Goal: Communication & Community: Answer question/provide support

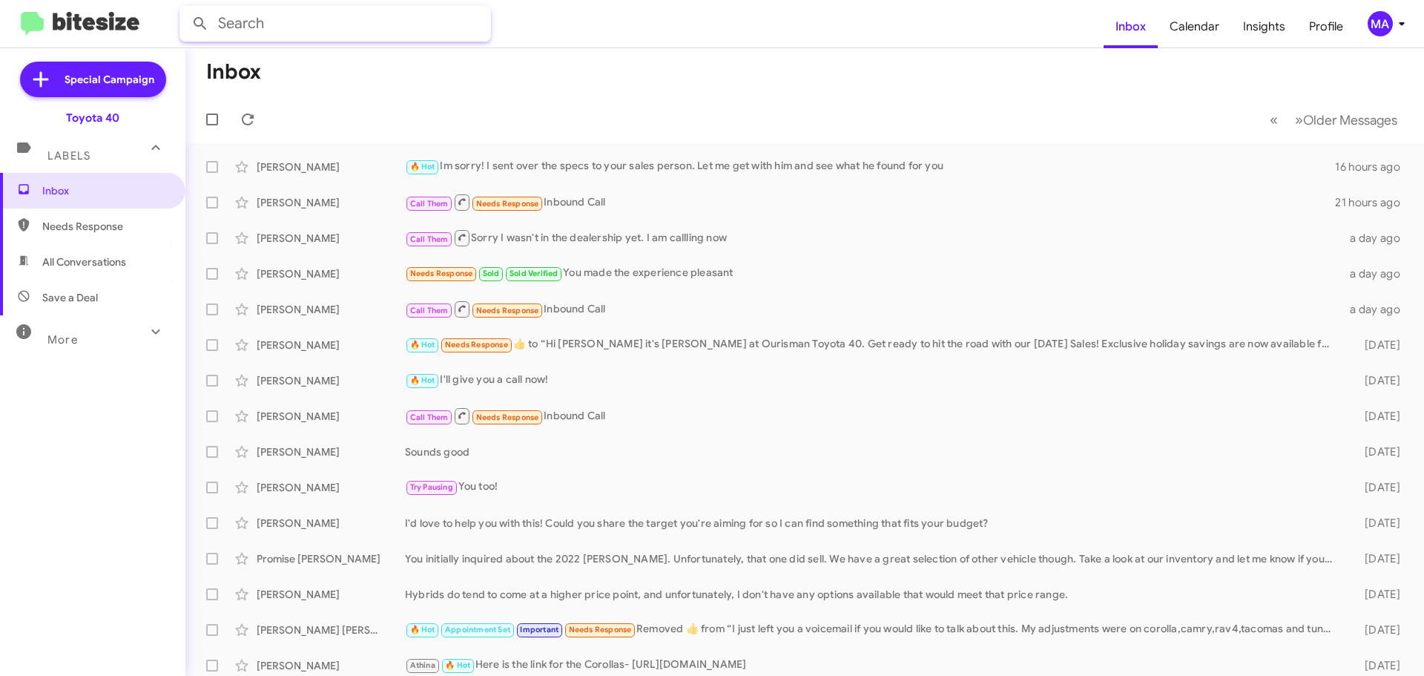
click at [273, 30] on input "text" at bounding box center [336, 24] width 312 height 36
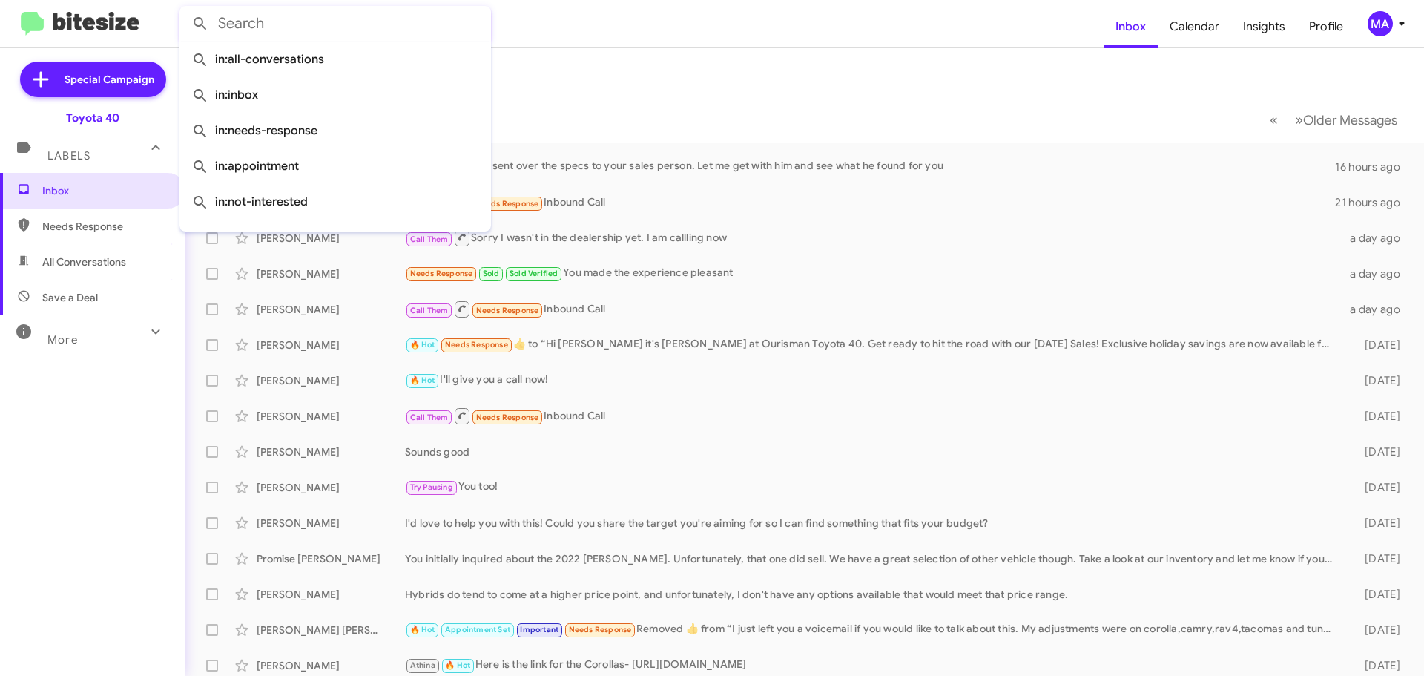
click at [116, 272] on span "All Conversations" at bounding box center [92, 262] width 185 height 36
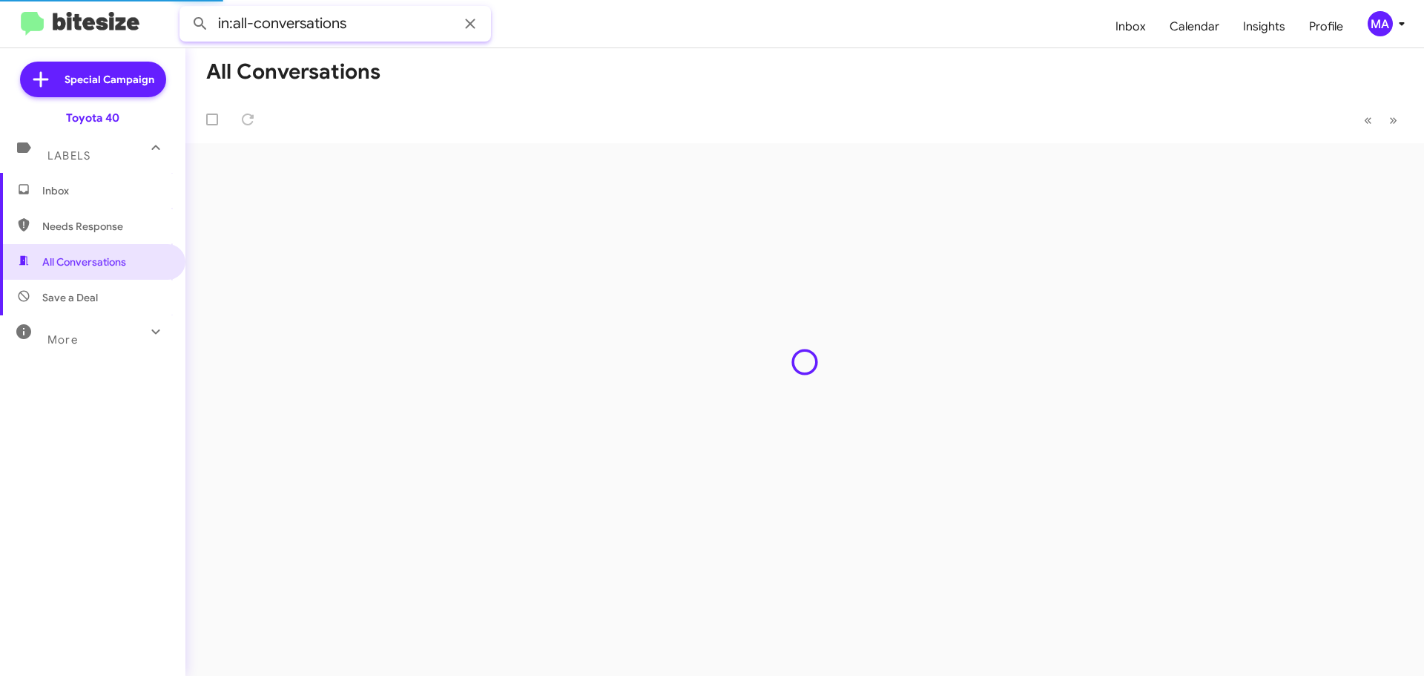
click at [377, 17] on input "in:all-conversations" at bounding box center [336, 24] width 312 height 36
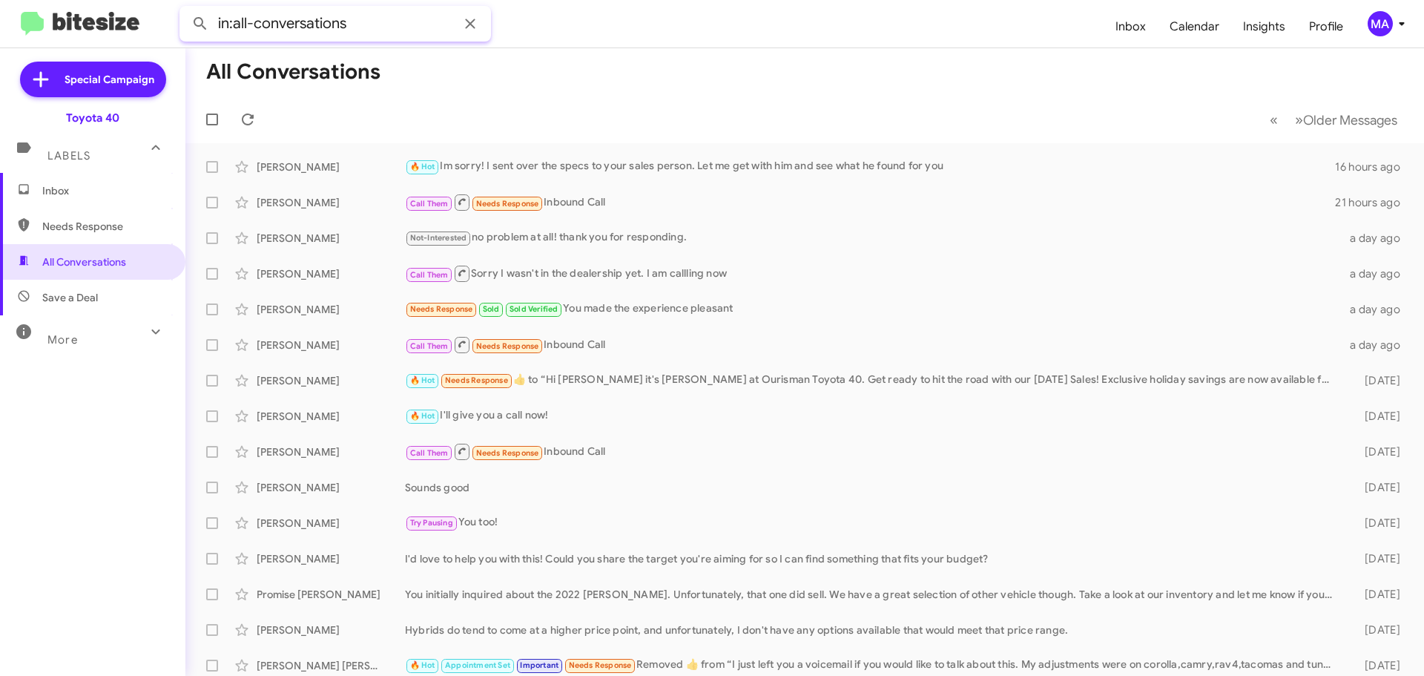
paste input "[PHONE_NUMBER]"
click at [185, 9] on button at bounding box center [200, 24] width 30 height 30
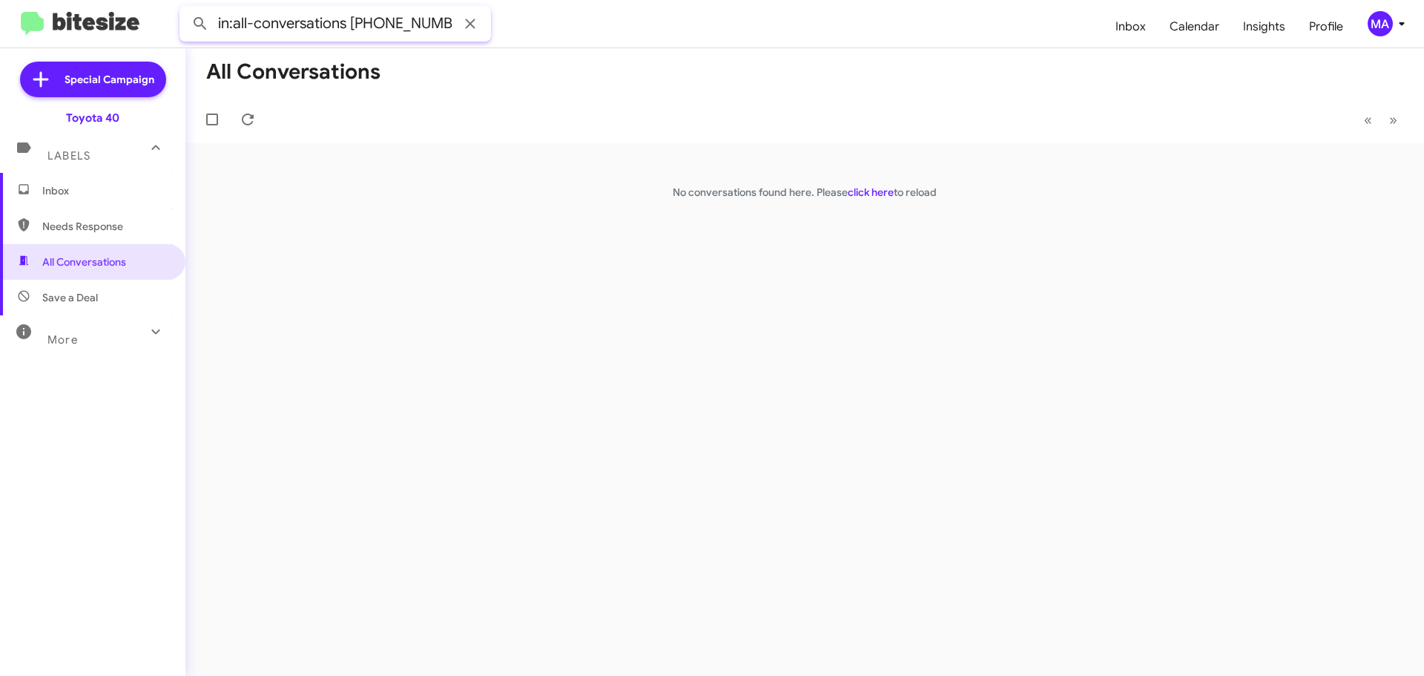
click at [338, 23] on input "in:all-conversations [PHONE_NUMBER]" at bounding box center [336, 24] width 312 height 36
click at [185, 9] on button at bounding box center [200, 24] width 30 height 30
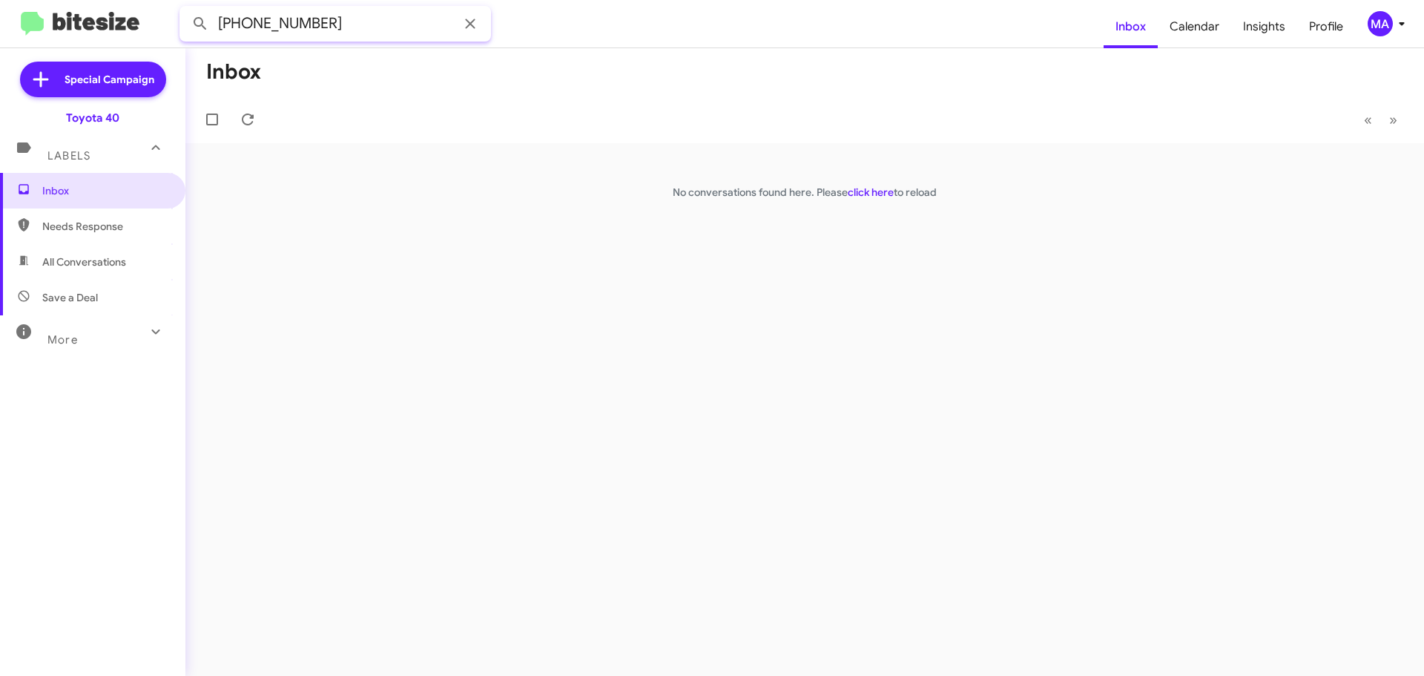
click at [308, 19] on input "[PHONE_NUMBER]" at bounding box center [336, 24] width 312 height 36
click at [185, 9] on button at bounding box center [200, 24] width 30 height 30
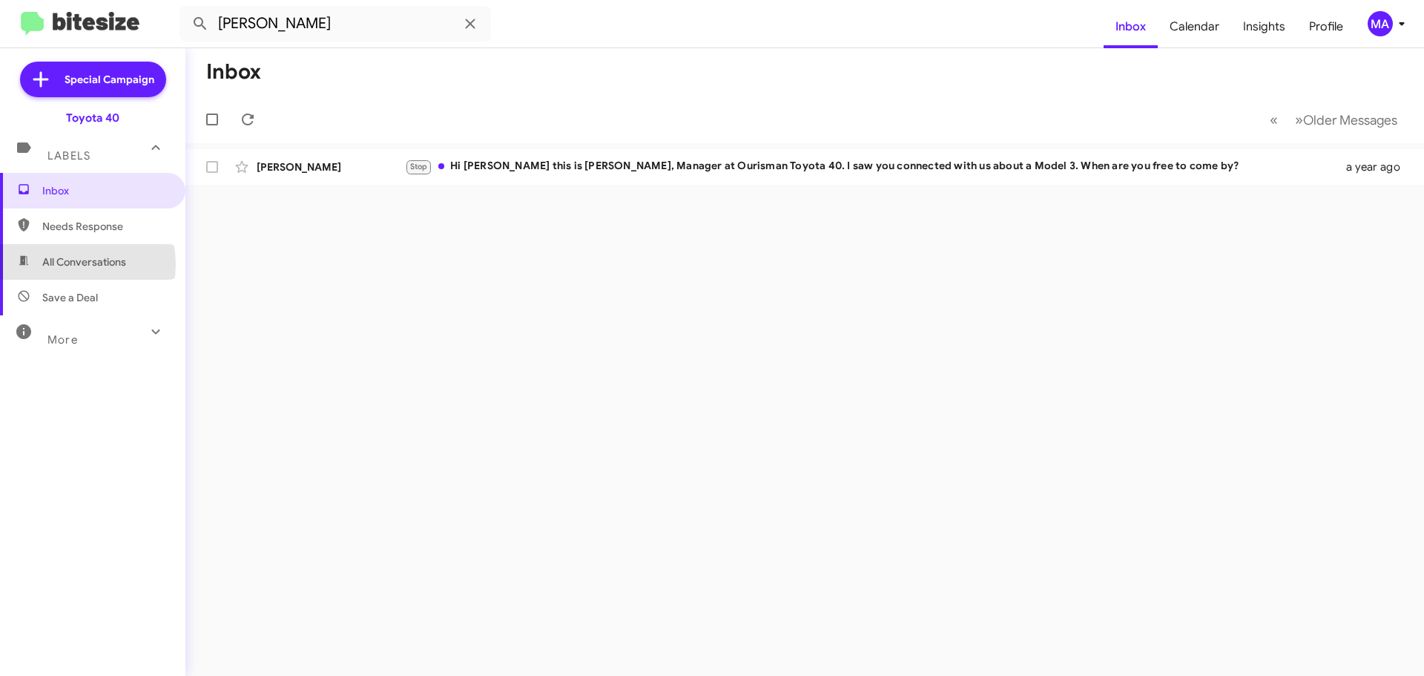
click at [61, 264] on span "All Conversations" at bounding box center [84, 261] width 84 height 15
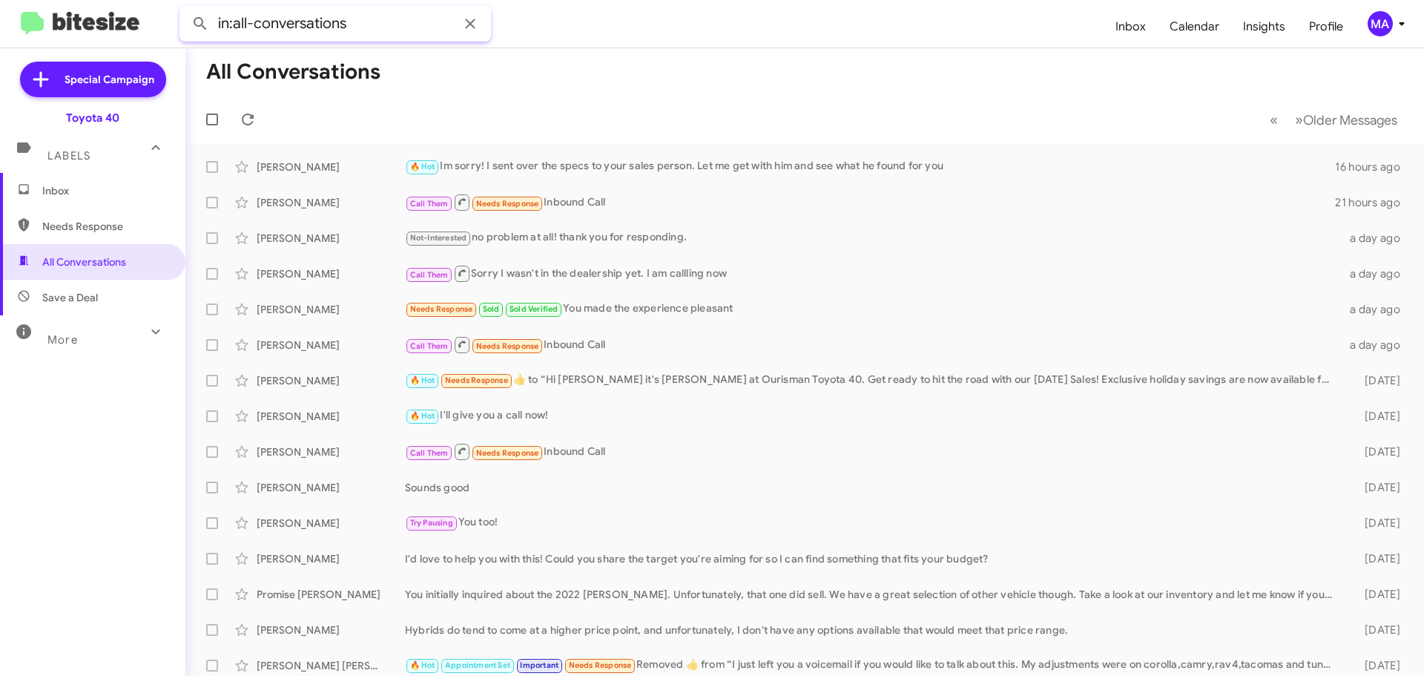
click at [354, 23] on input "in:all-conversations" at bounding box center [336, 24] width 312 height 36
click at [185, 9] on button at bounding box center [200, 24] width 30 height 30
type input "asia"
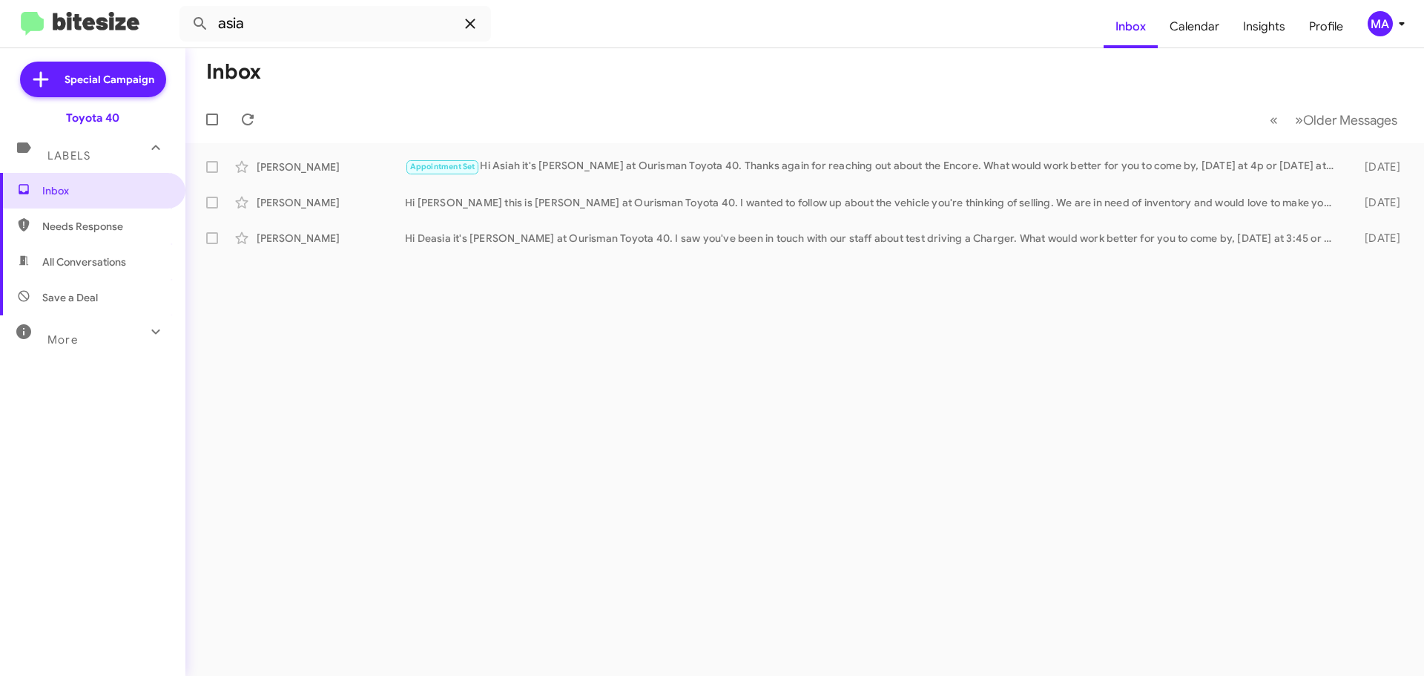
click at [468, 20] on icon at bounding box center [470, 24] width 18 height 18
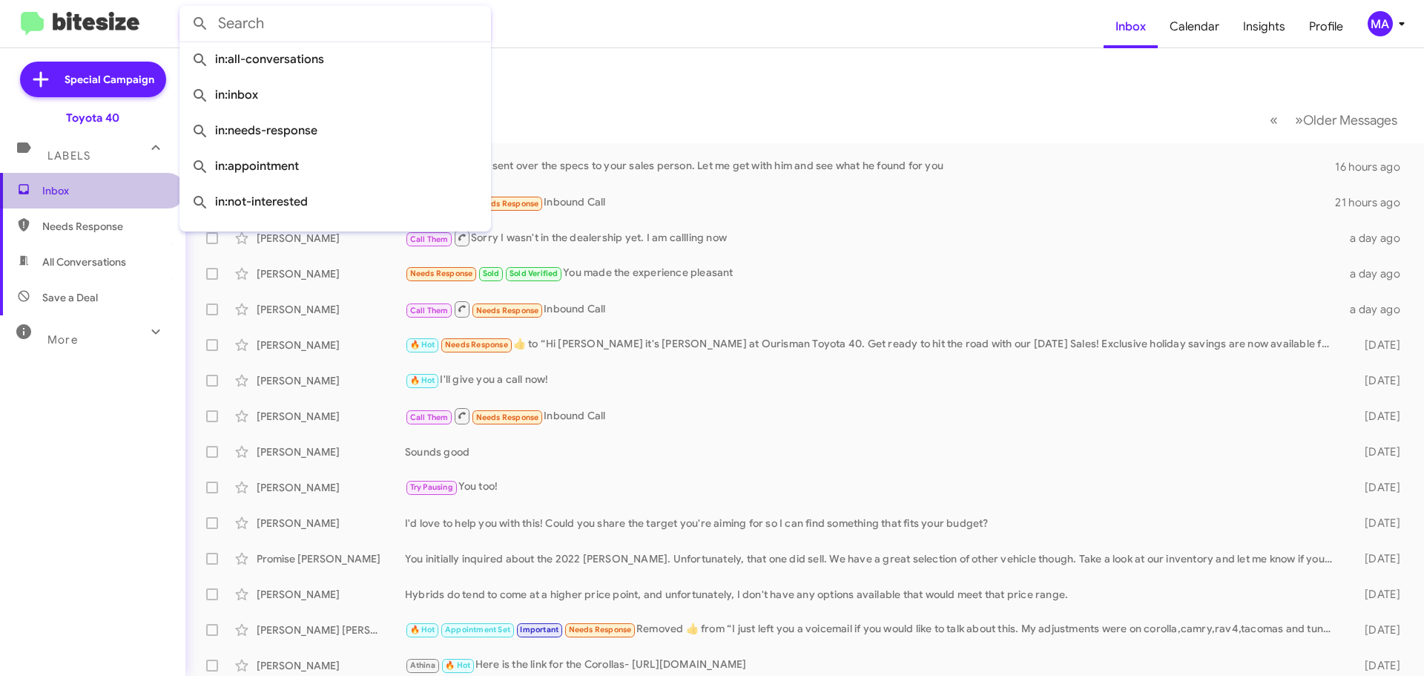
click at [89, 190] on span "Inbox" at bounding box center [105, 190] width 126 height 15
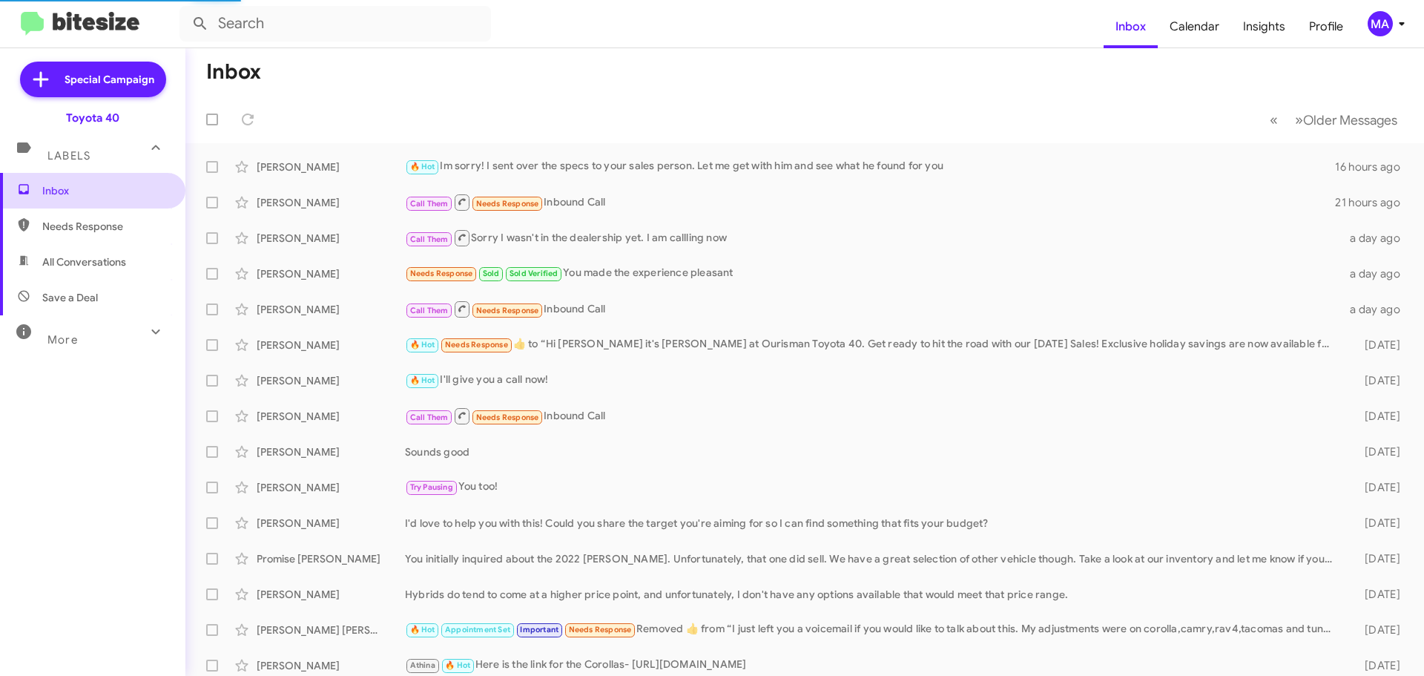
click at [70, 190] on span "Inbox" at bounding box center [105, 190] width 126 height 15
click at [570, 168] on div "🔥 Hot Im sorry! I sent over the specs to your sales person. Let me get with him…" at bounding box center [879, 166] width 948 height 17
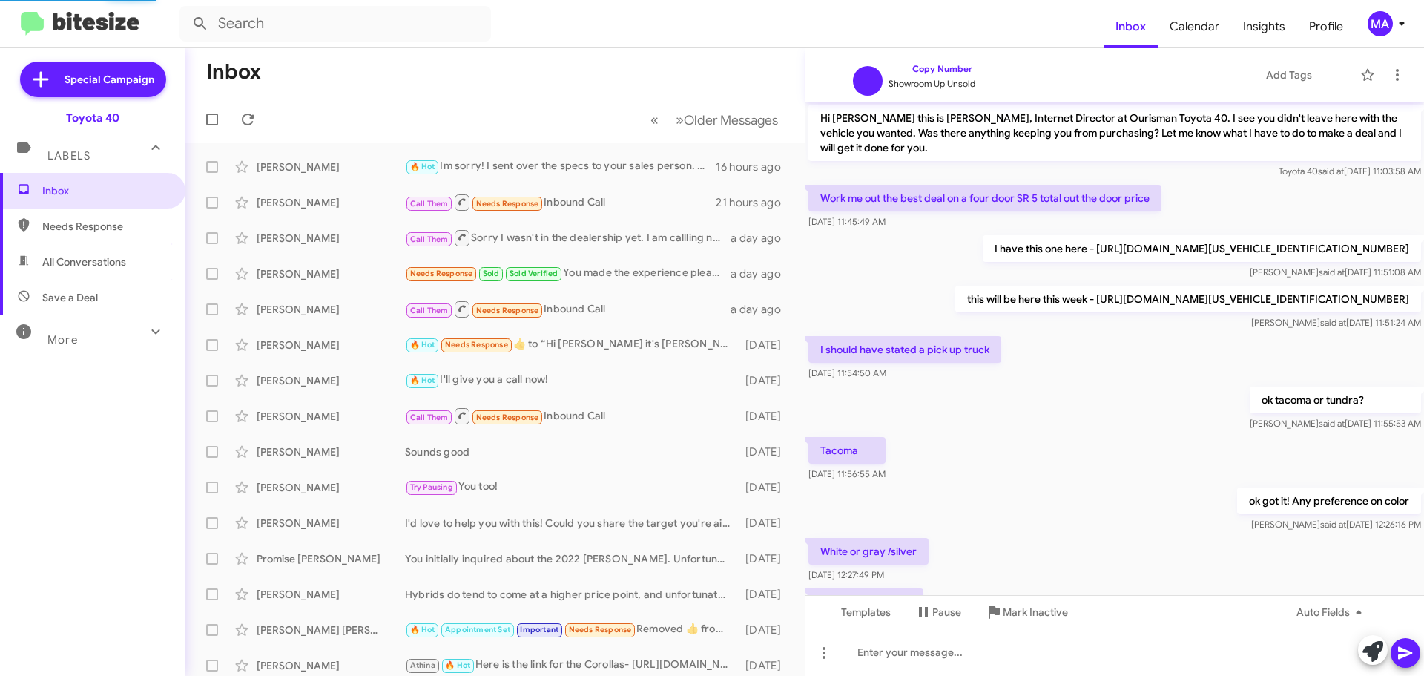
scroll to position [162, 0]
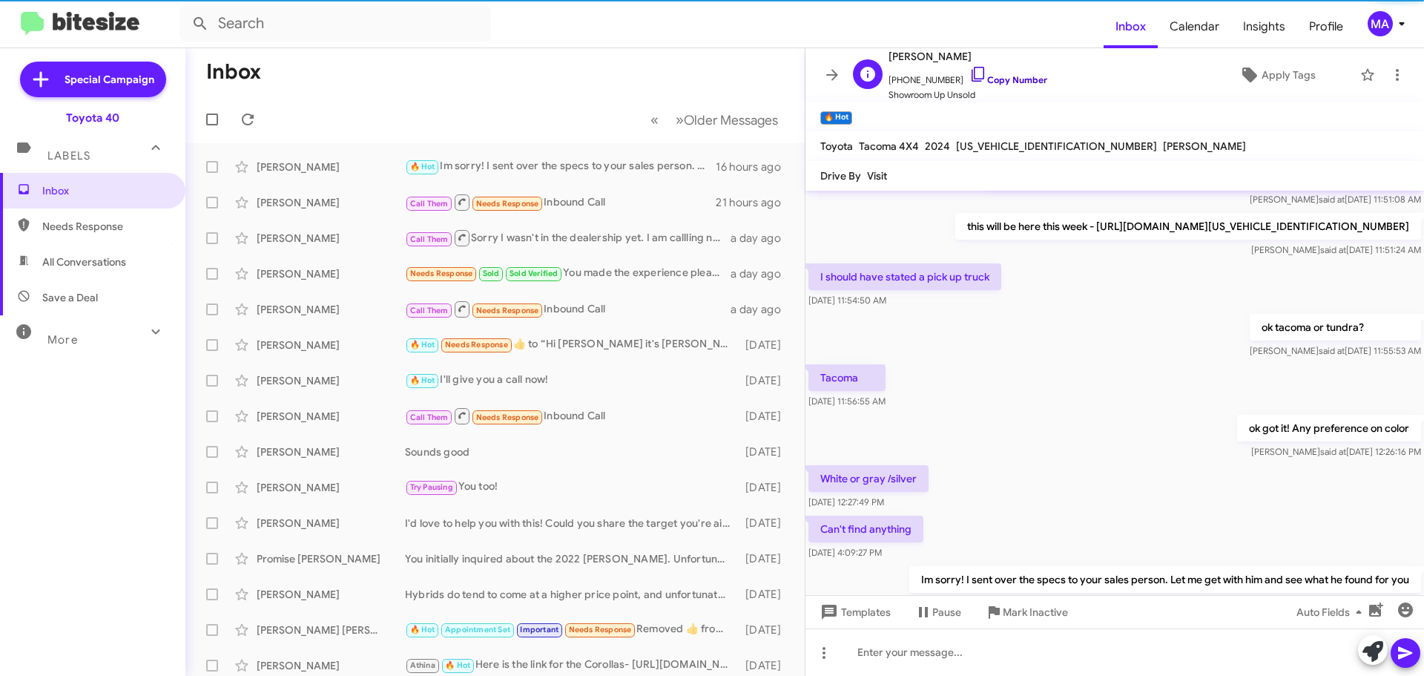
click at [969, 76] on icon at bounding box center [978, 74] width 18 height 18
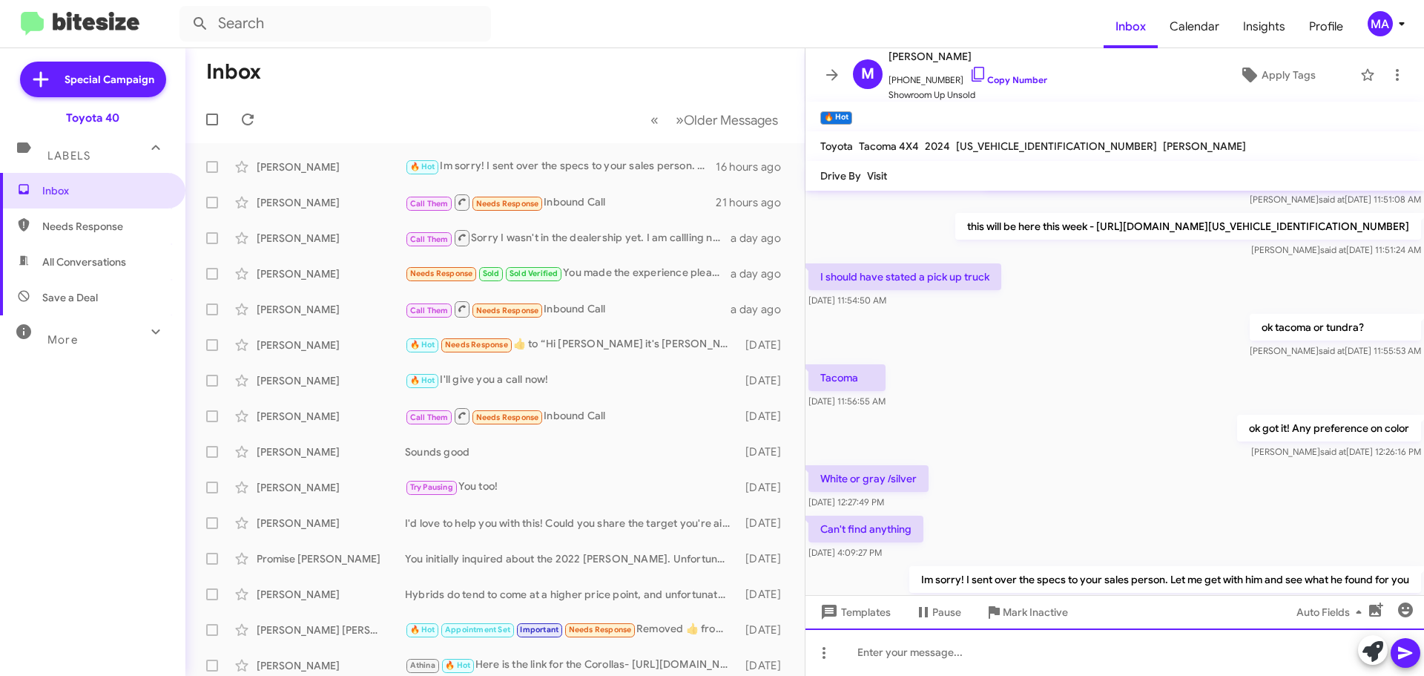
click at [946, 665] on div at bounding box center [1115, 651] width 619 height 47
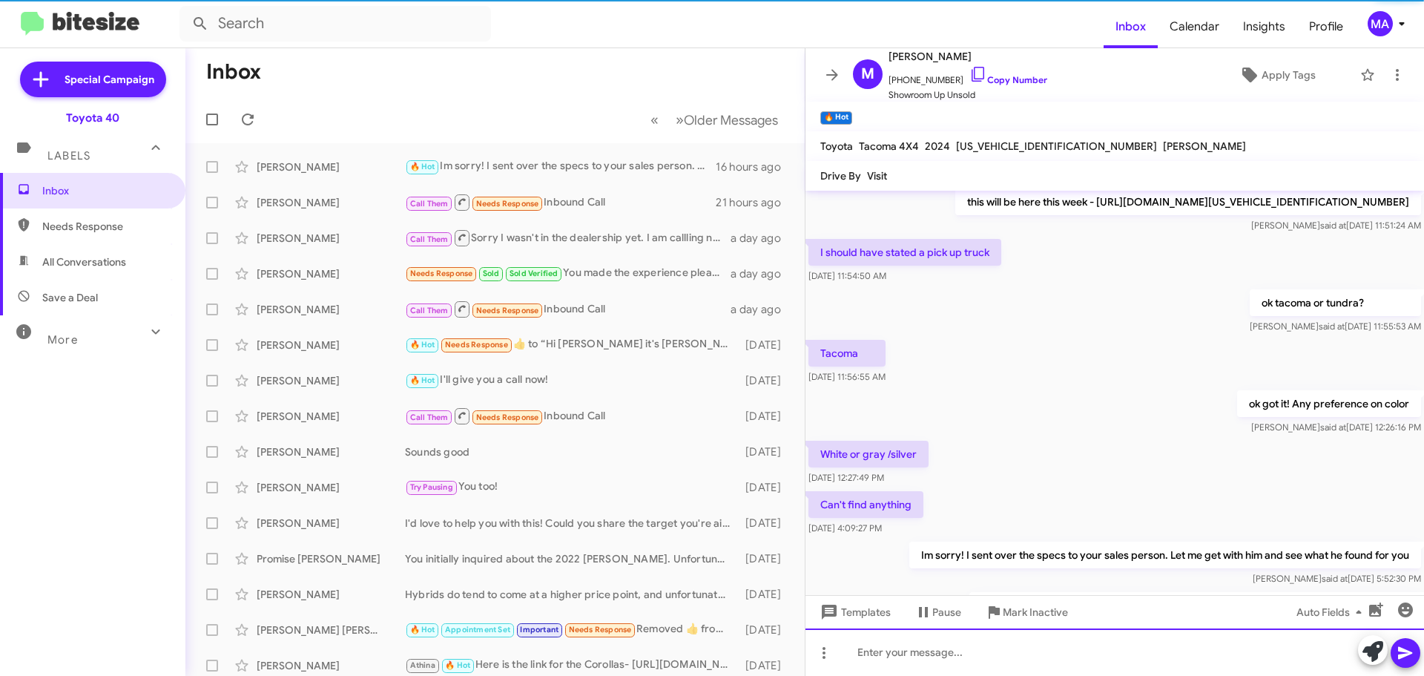
scroll to position [359, 0]
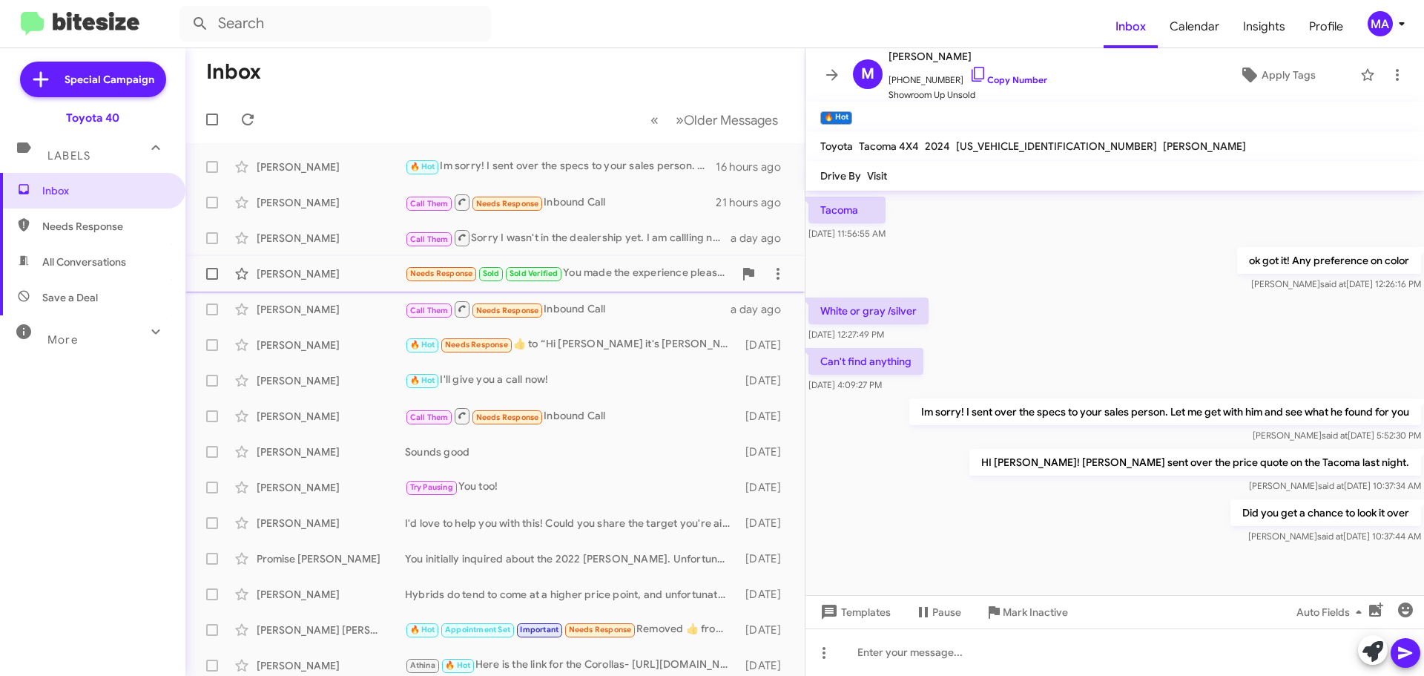
click at [591, 276] on div "Needs Response Sold Sold Verified You made the experience pleasant" at bounding box center [569, 273] width 329 height 17
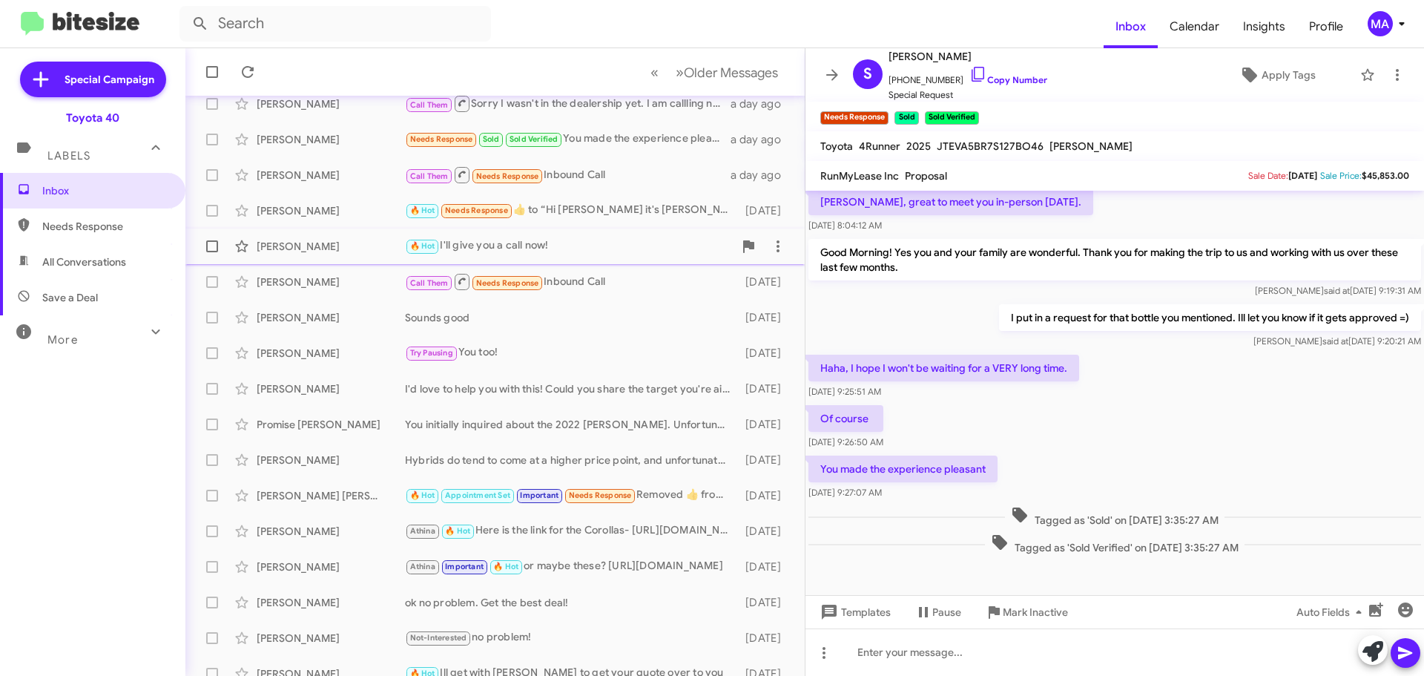
scroll to position [148, 0]
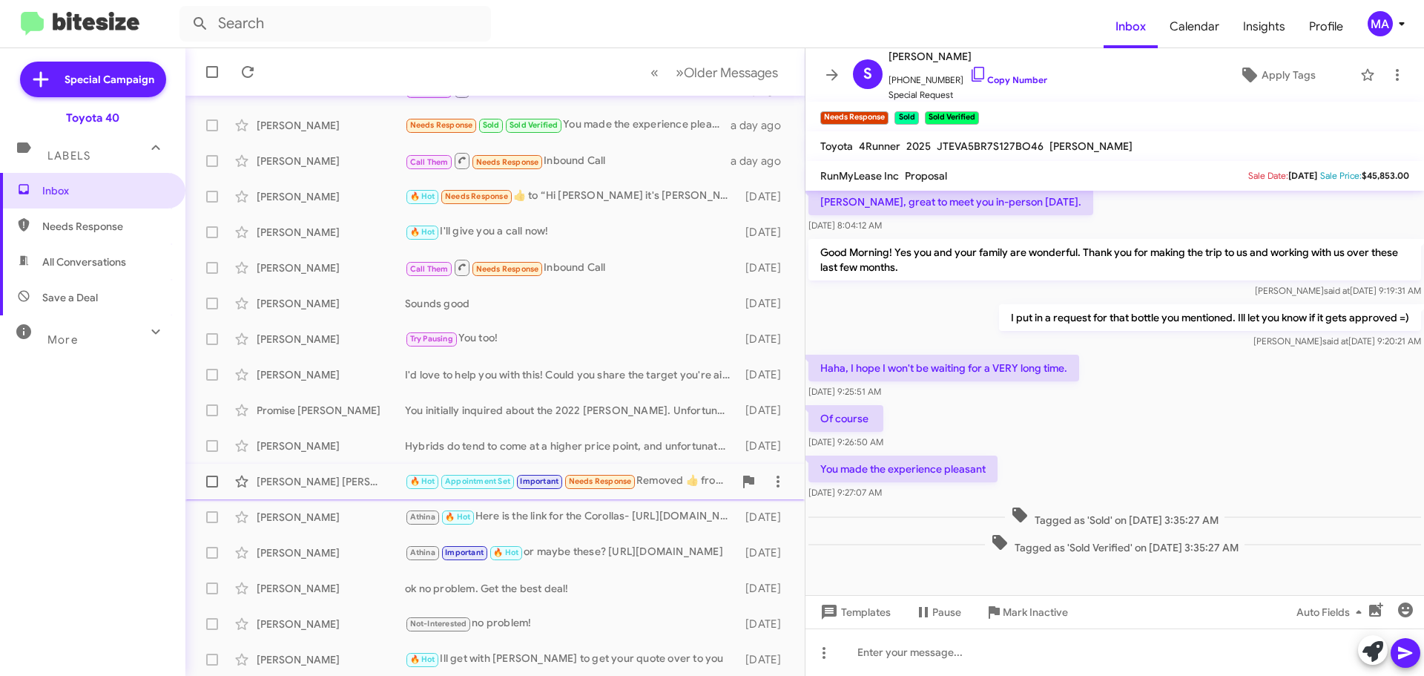
click at [350, 481] on div "[PERSON_NAME] [PERSON_NAME]" at bounding box center [331, 481] width 148 height 15
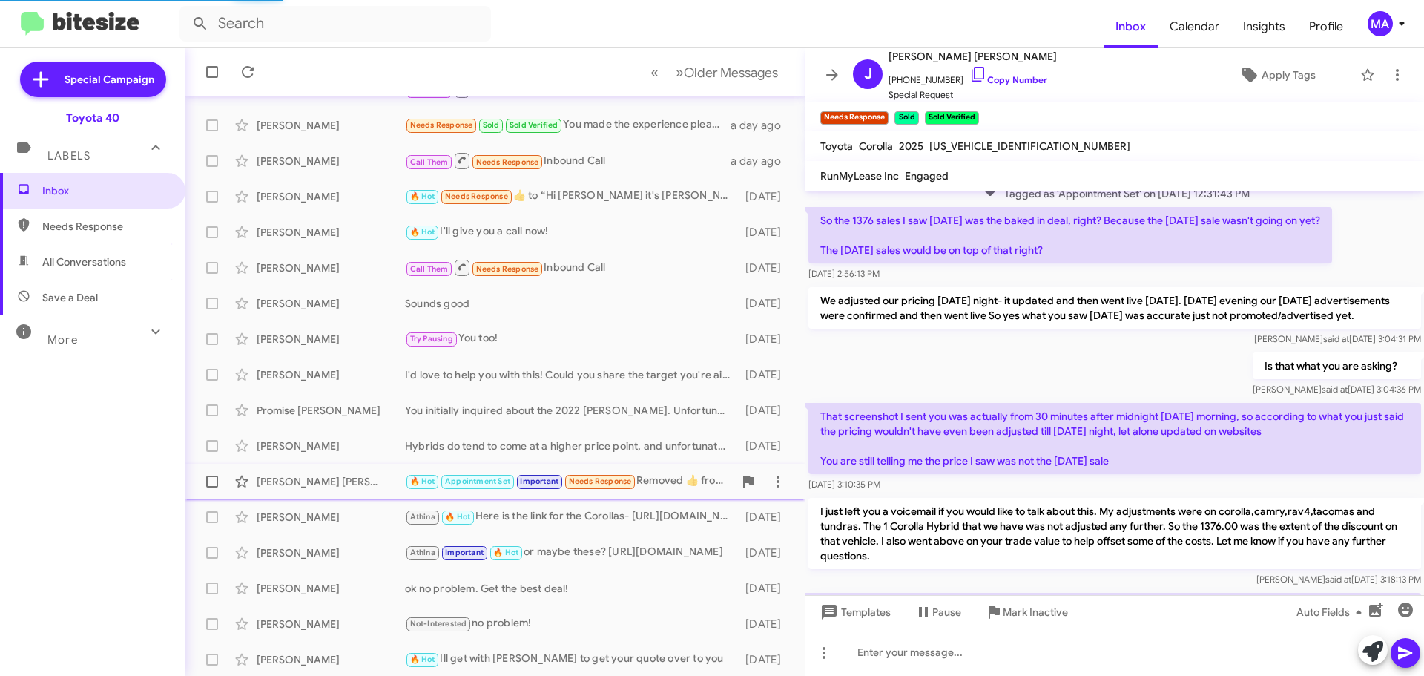
scroll to position [539, 0]
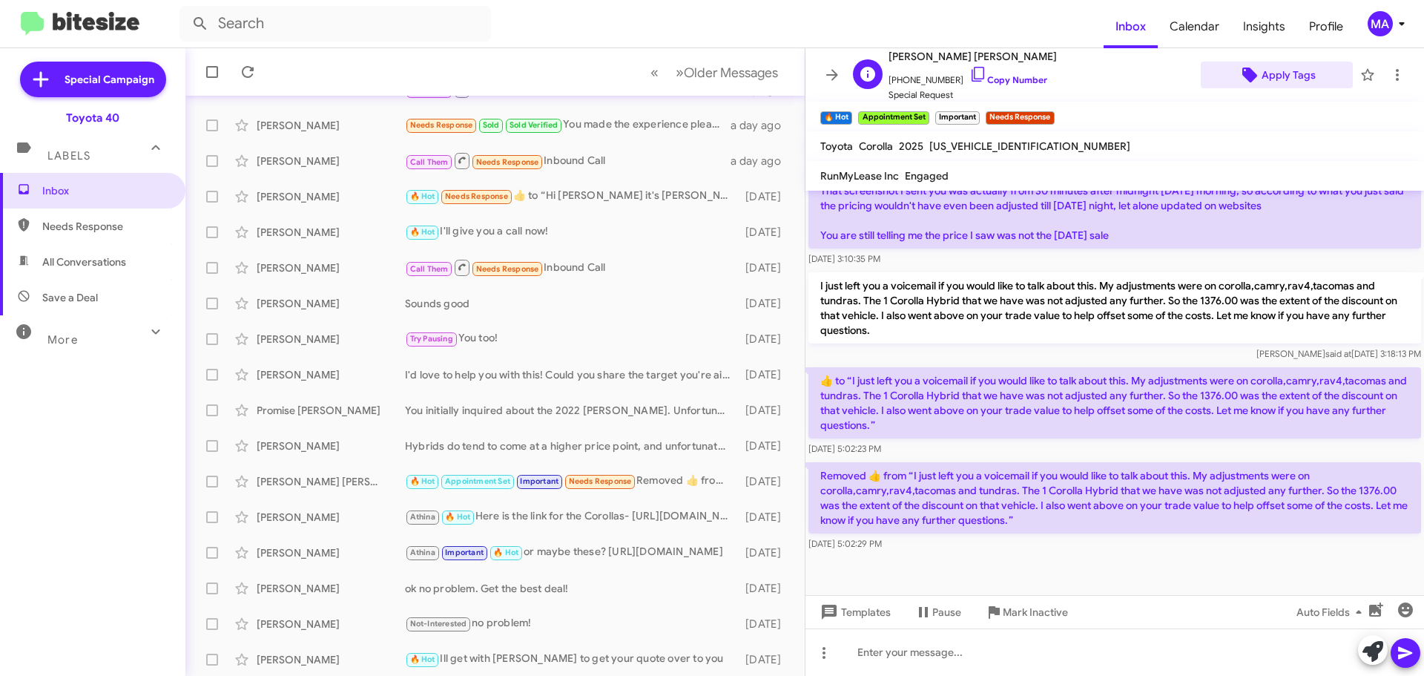
click at [1276, 73] on span "Apply Tags" at bounding box center [1289, 75] width 54 height 27
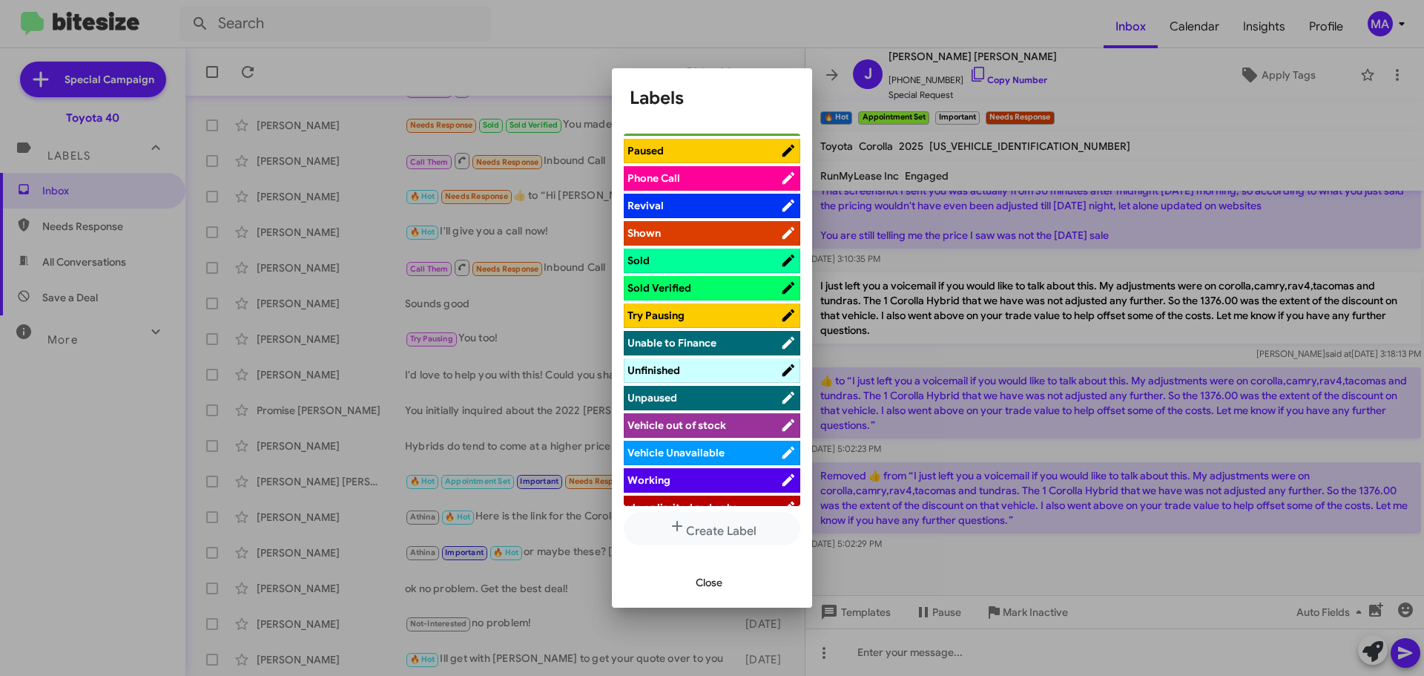
scroll to position [668, 0]
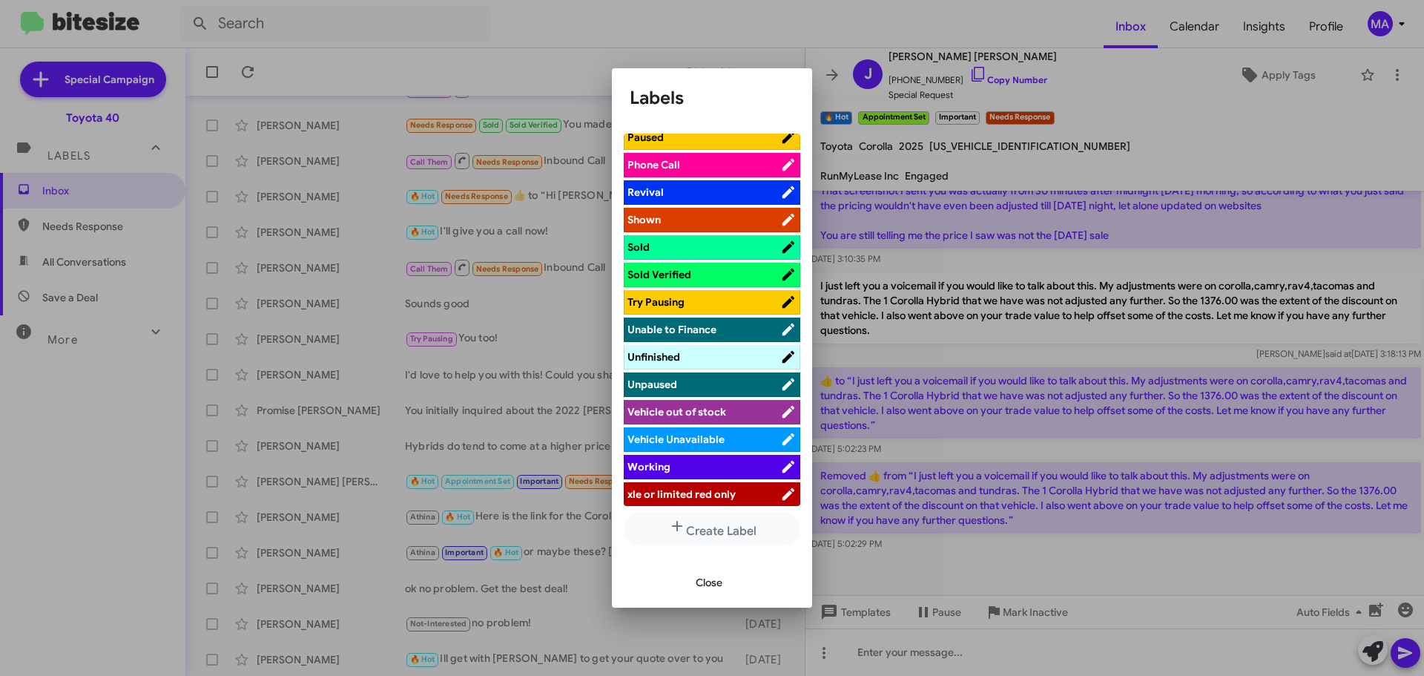
click at [674, 246] on span "Sold" at bounding box center [704, 247] width 153 height 15
click at [674, 272] on span "Sold Verified" at bounding box center [660, 274] width 64 height 13
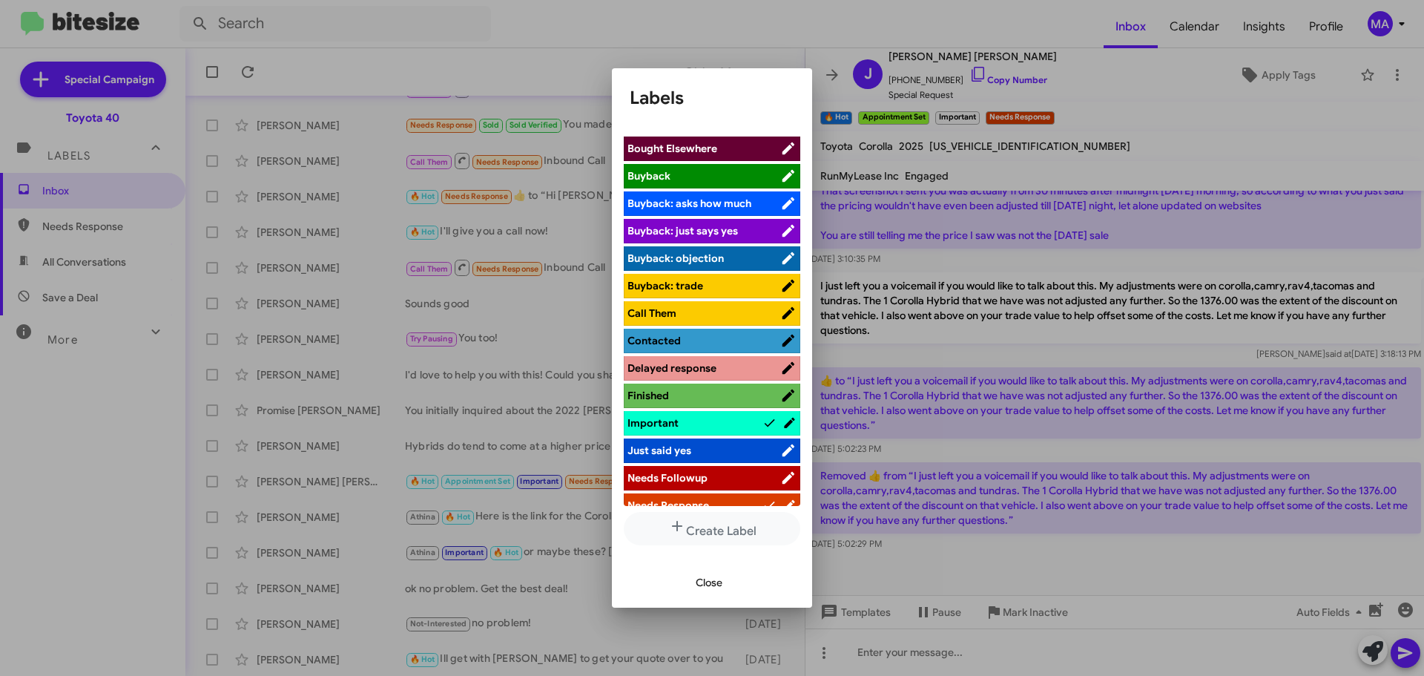
scroll to position [223, 0]
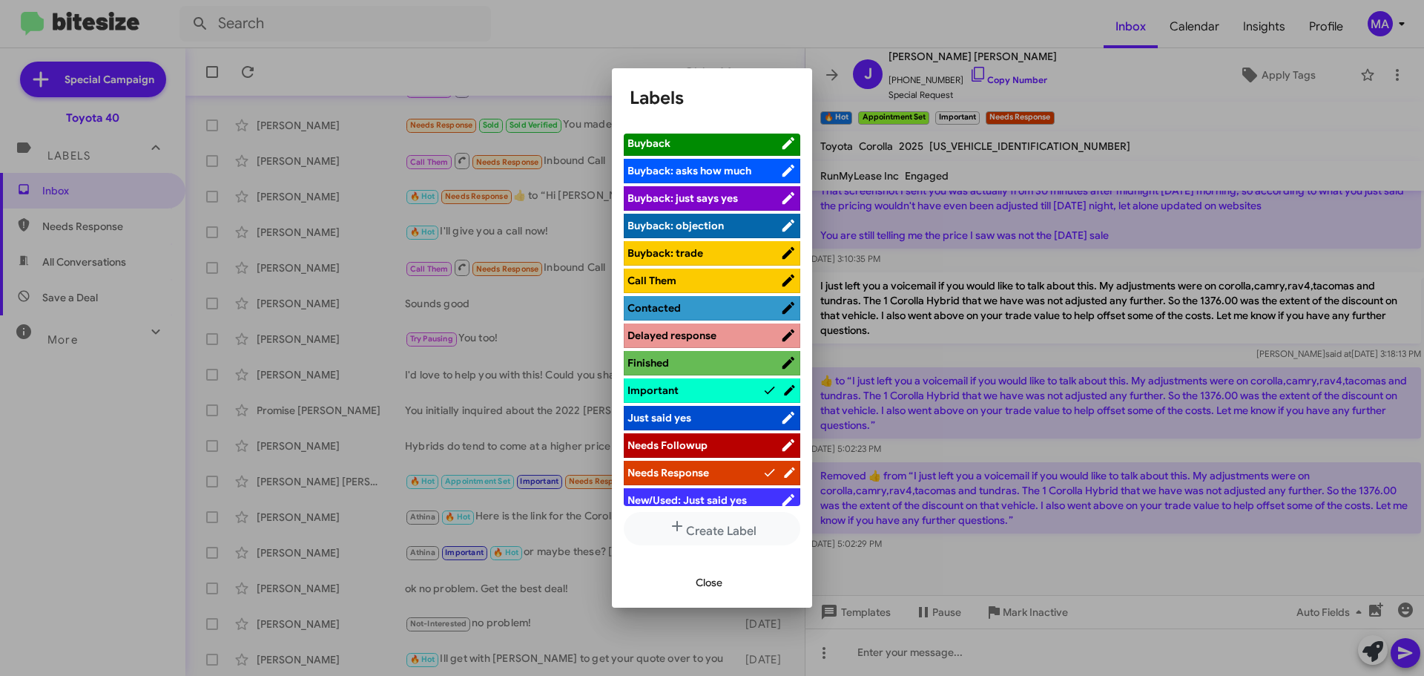
click at [684, 385] on span "Important" at bounding box center [695, 390] width 135 height 15
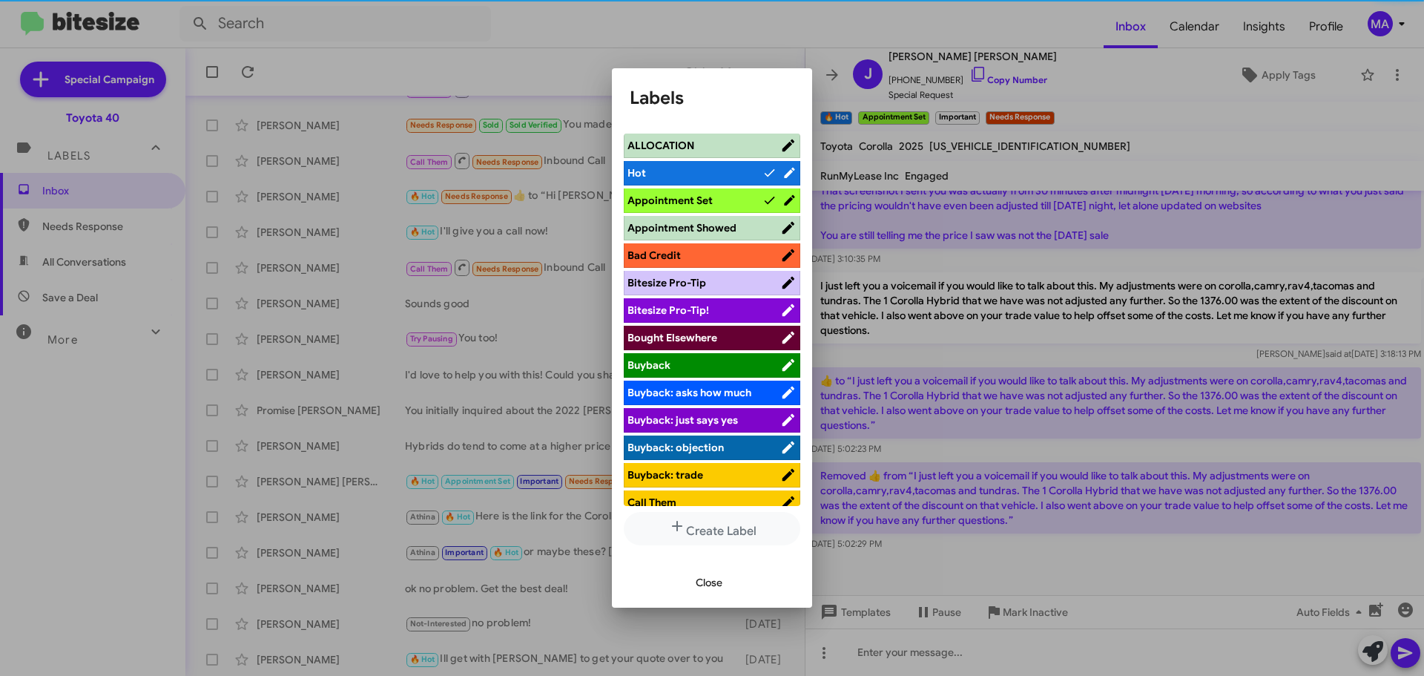
scroll to position [0, 0]
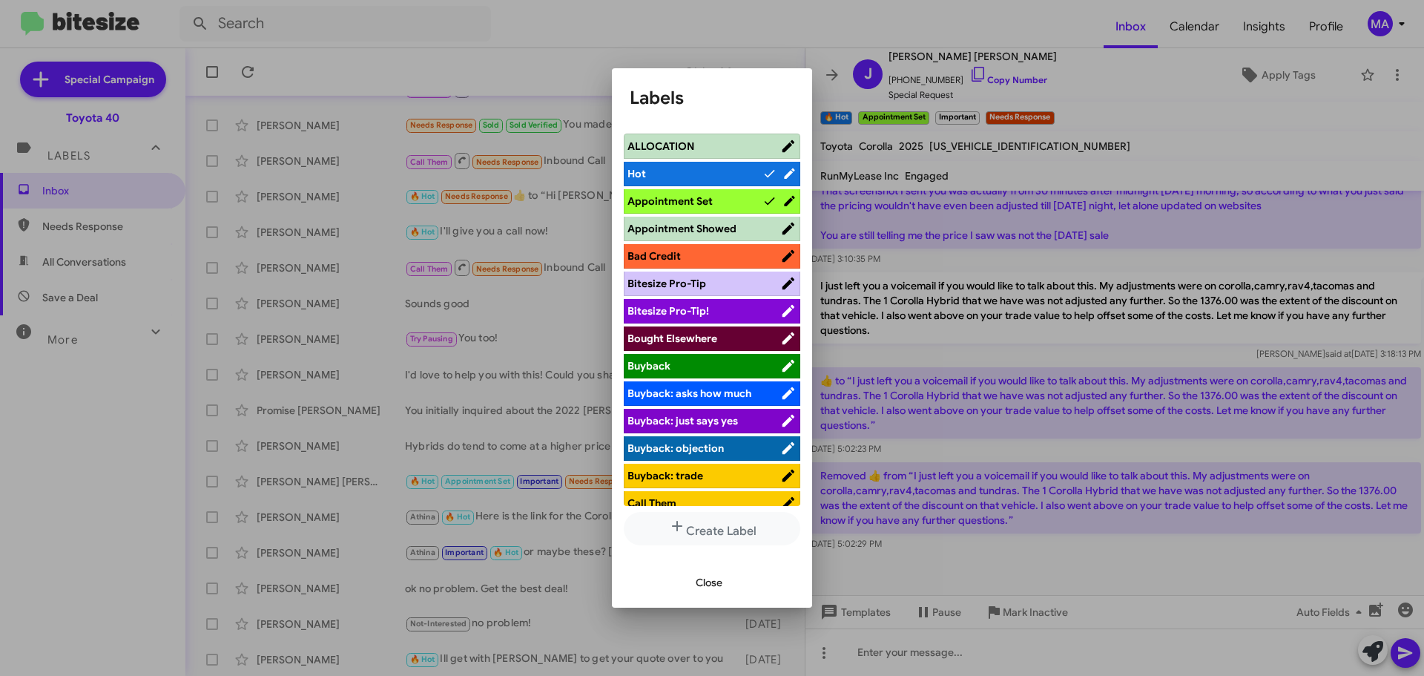
click at [688, 200] on span "Appointment Set" at bounding box center [670, 200] width 85 height 13
click at [679, 170] on span "Hot" at bounding box center [695, 173] width 135 height 15
click at [717, 579] on span "Close" at bounding box center [709, 582] width 27 height 27
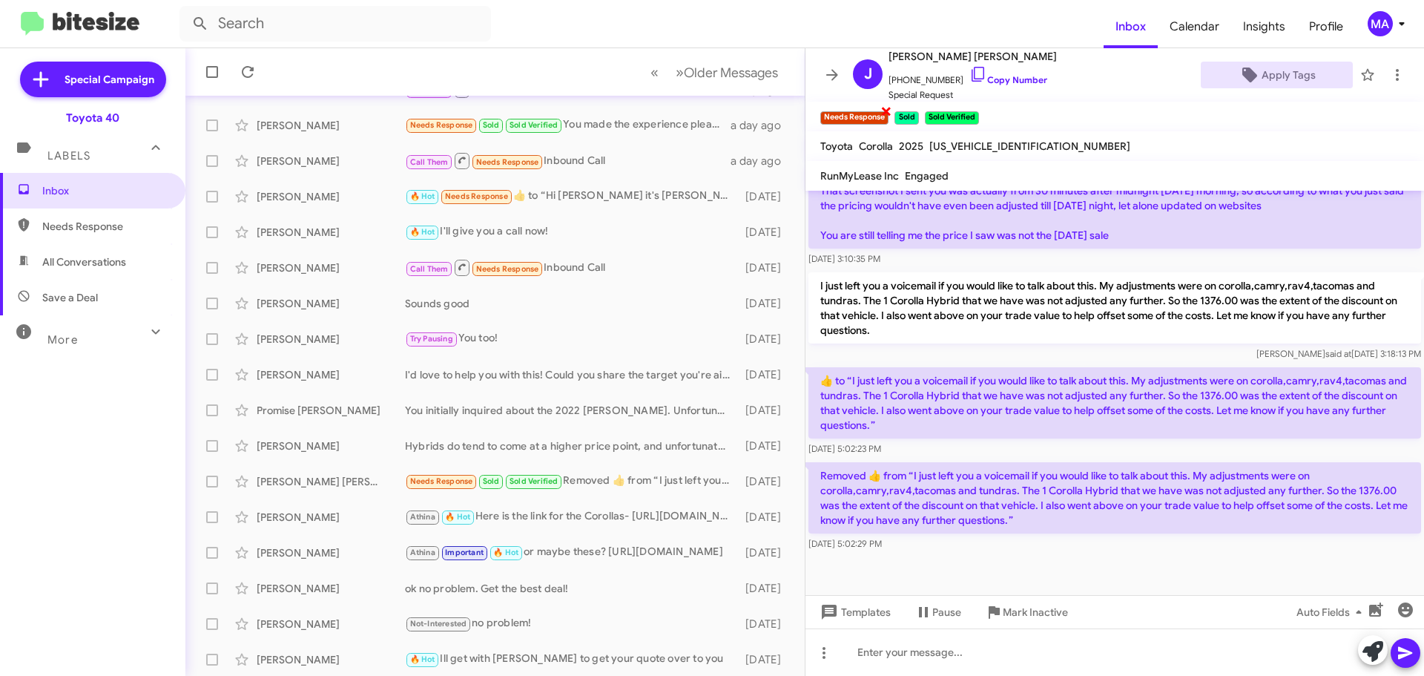
click at [886, 108] on span "×" at bounding box center [886, 111] width 12 height 18
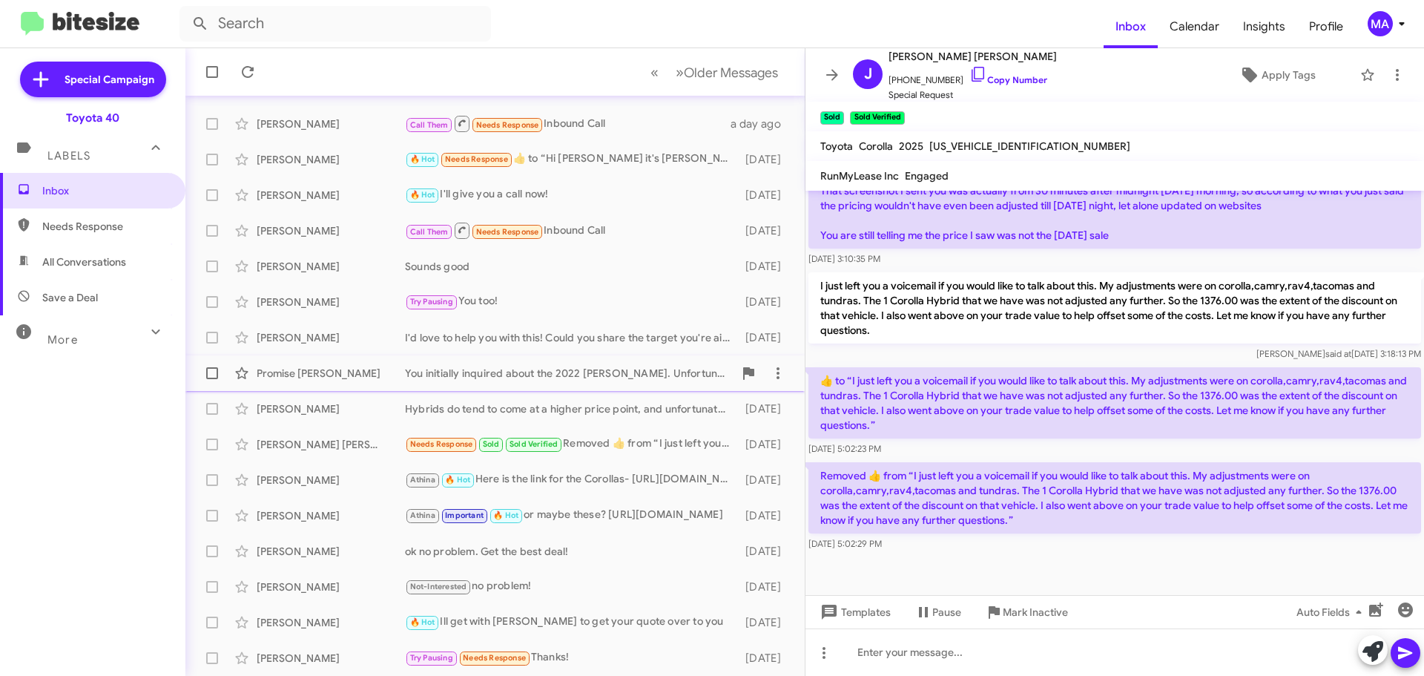
click at [493, 372] on div "You initially inquired about the 2022 [PERSON_NAME]. Unfortunately, that one di…" at bounding box center [569, 373] width 329 height 15
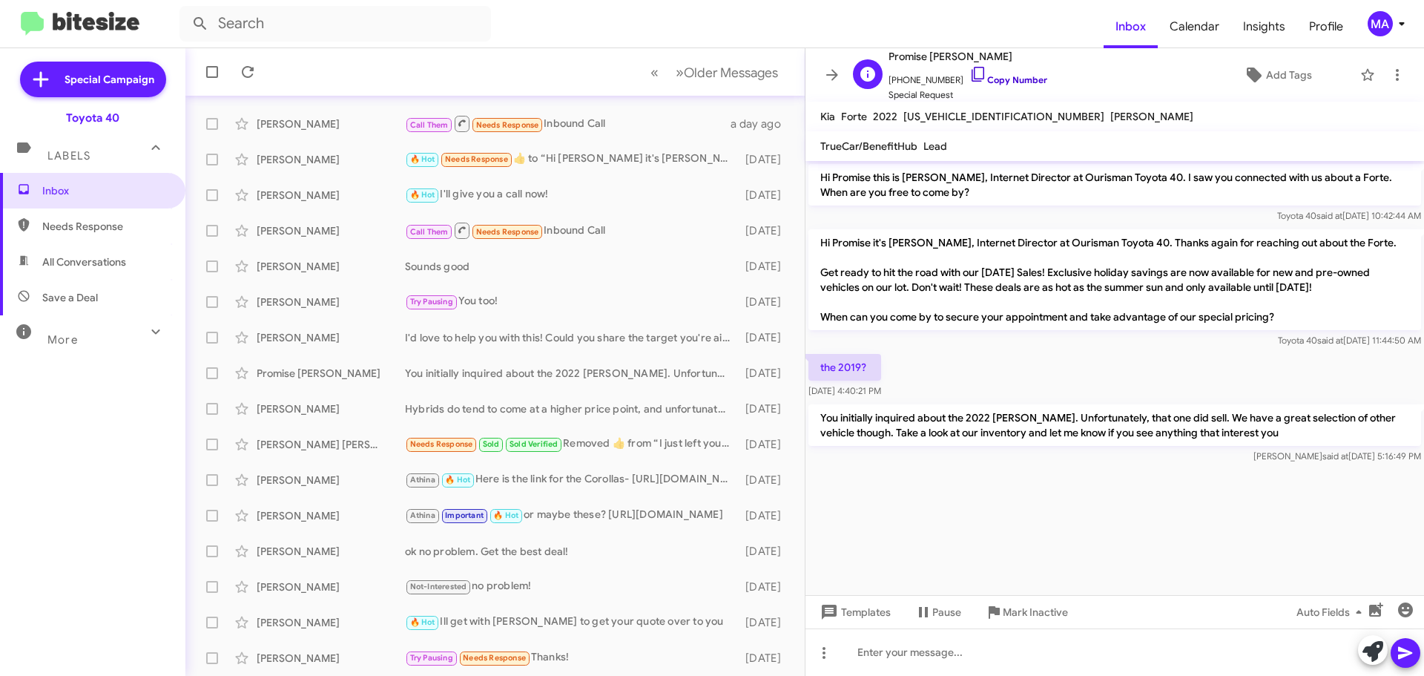
click at [969, 74] on icon at bounding box center [978, 74] width 18 height 18
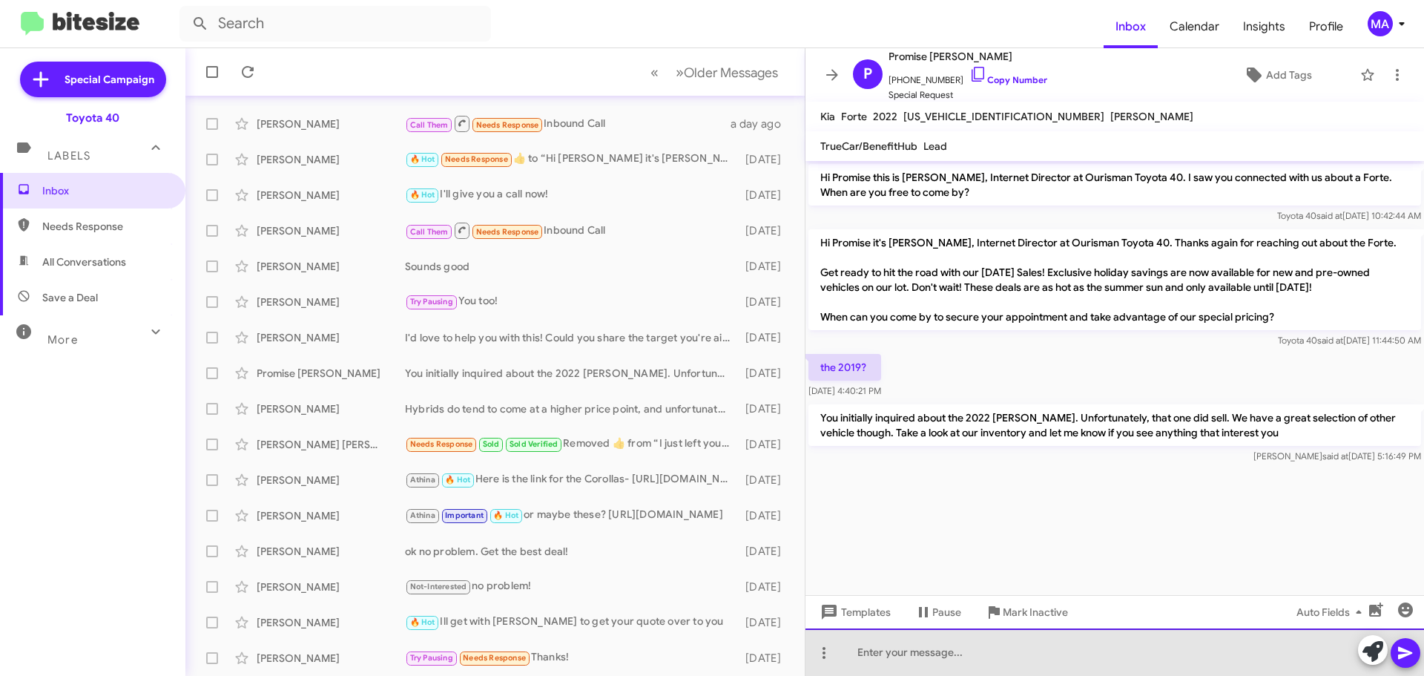
click at [895, 653] on div at bounding box center [1115, 651] width 619 height 47
